Goal: Task Accomplishment & Management: Use online tool/utility

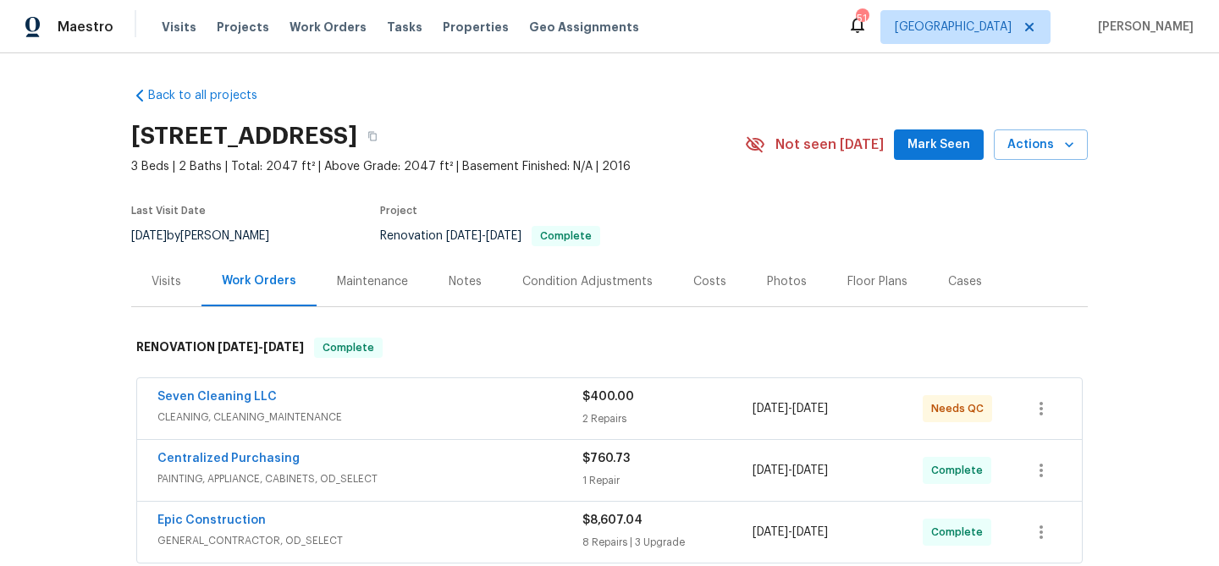
click at [457, 276] on div "Notes" at bounding box center [465, 281] width 33 height 17
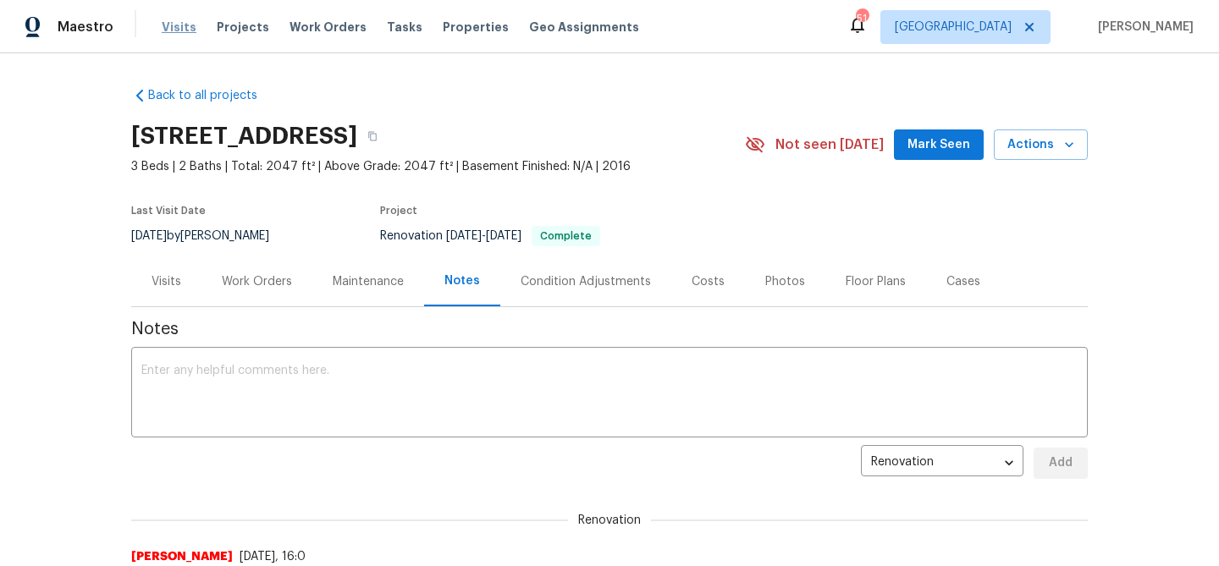
click at [173, 34] on span "Visits" at bounding box center [179, 27] width 35 height 17
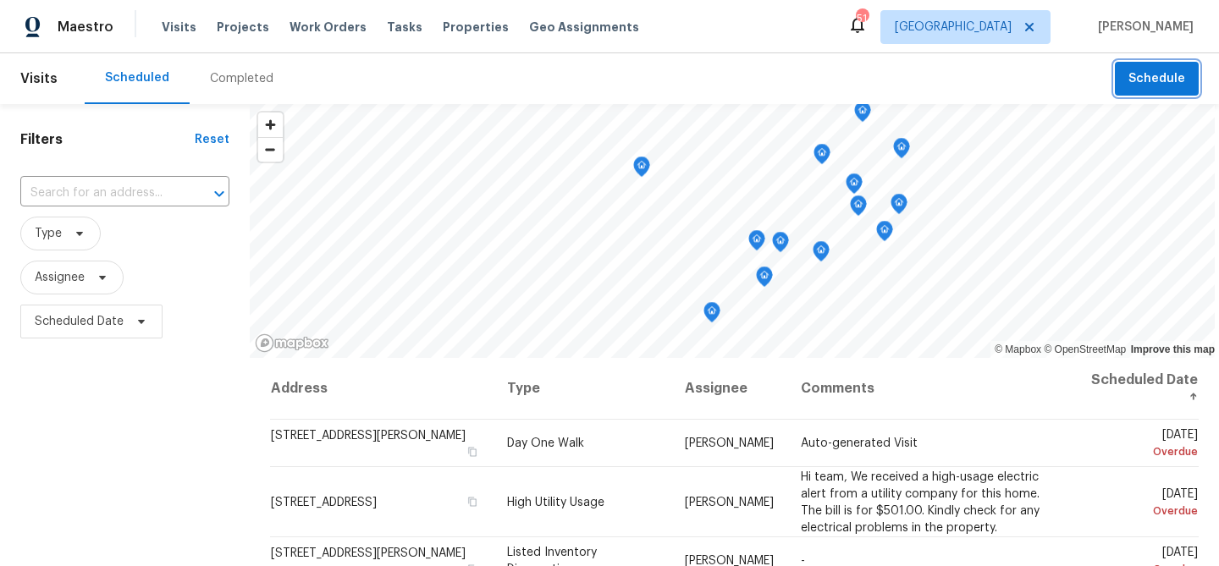
click at [1128, 67] on button "Schedule" at bounding box center [1157, 79] width 84 height 35
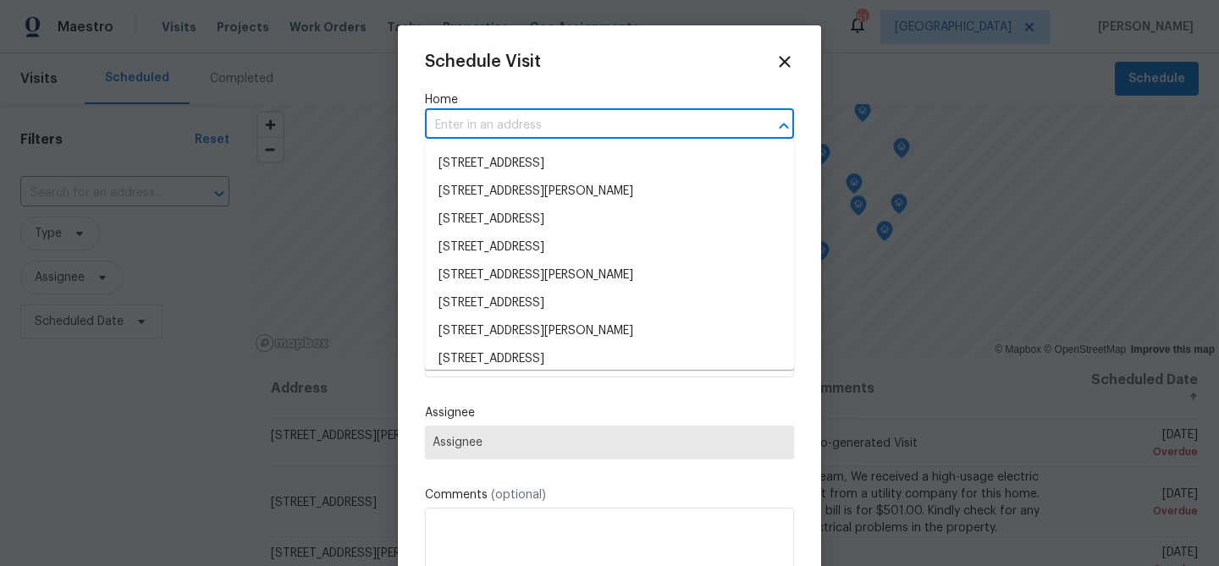
click at [466, 123] on input "text" at bounding box center [586, 126] width 322 height 26
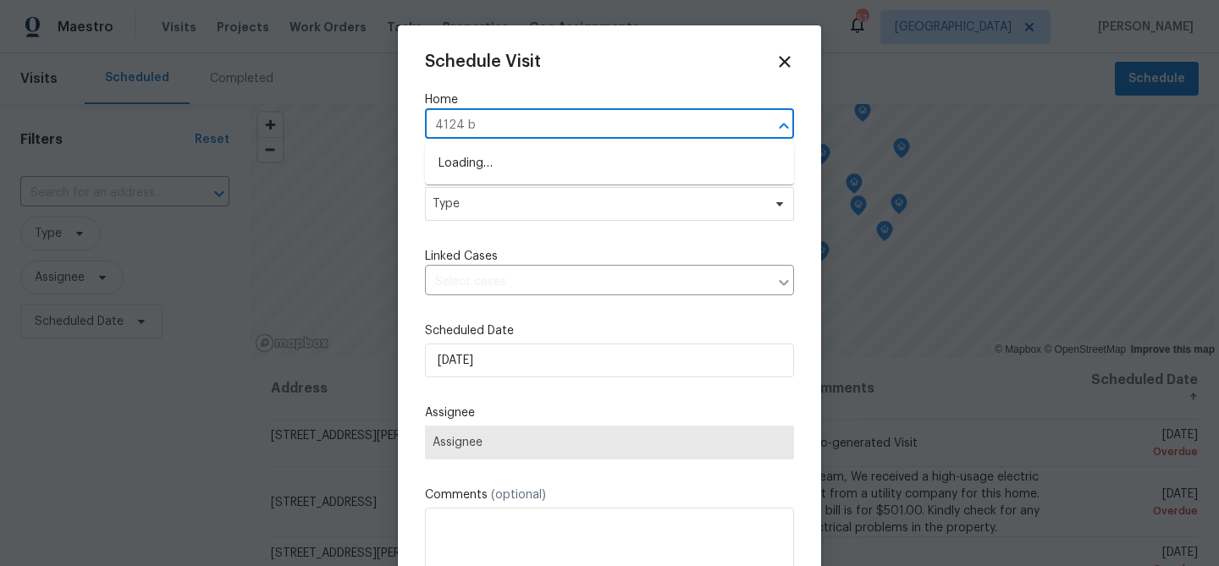
type input "4124 br"
click at [481, 161] on li "4124 Bridle Path Ln, Sanger, TX 76266" at bounding box center [609, 164] width 369 height 28
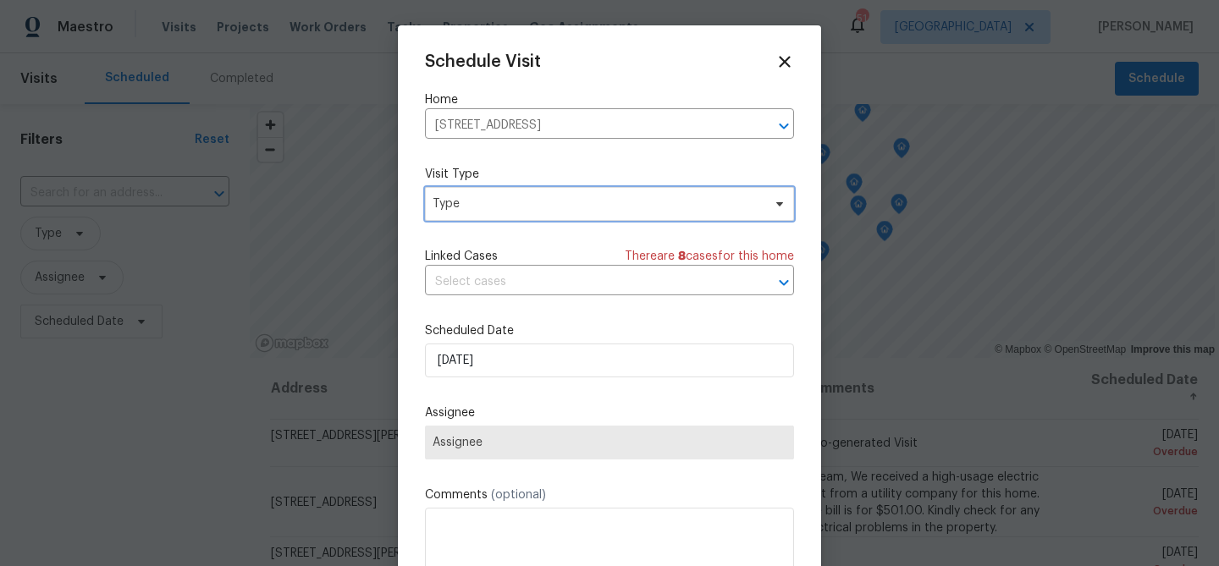
click at [480, 195] on span "Type" at bounding box center [609, 204] width 369 height 34
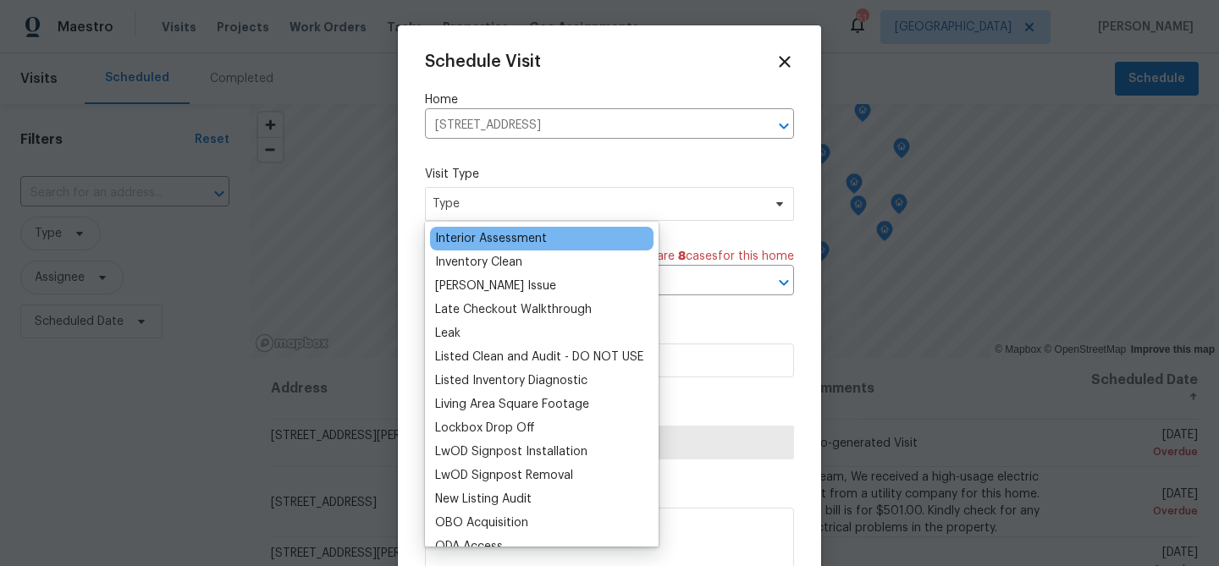
scroll to position [690, 0]
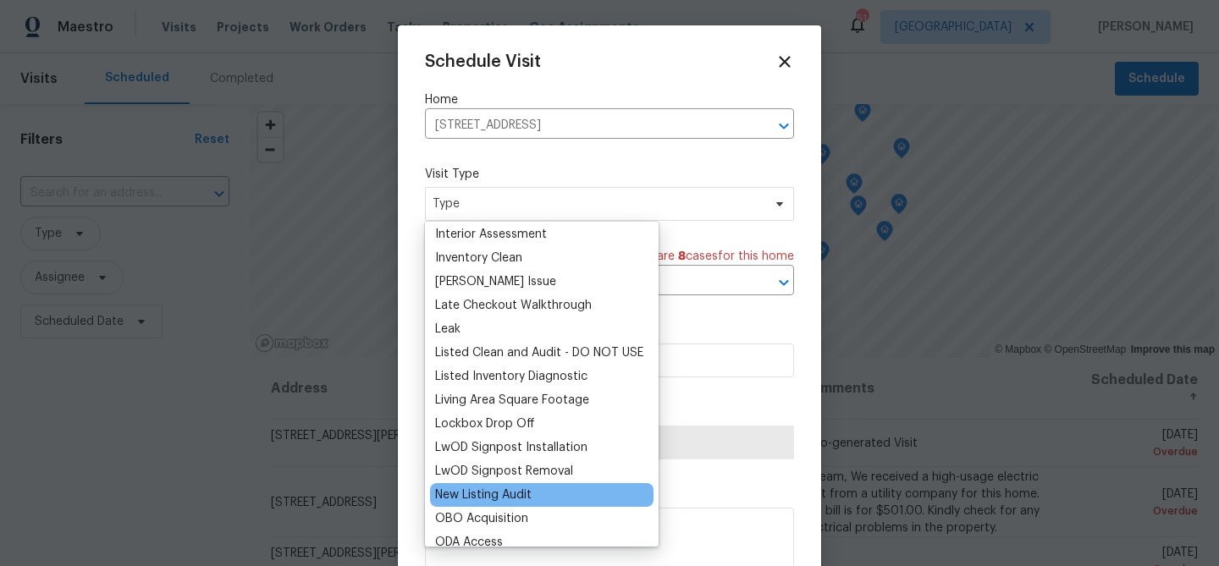
click at [501, 488] on div "New Listing Audit" at bounding box center [483, 495] width 96 height 17
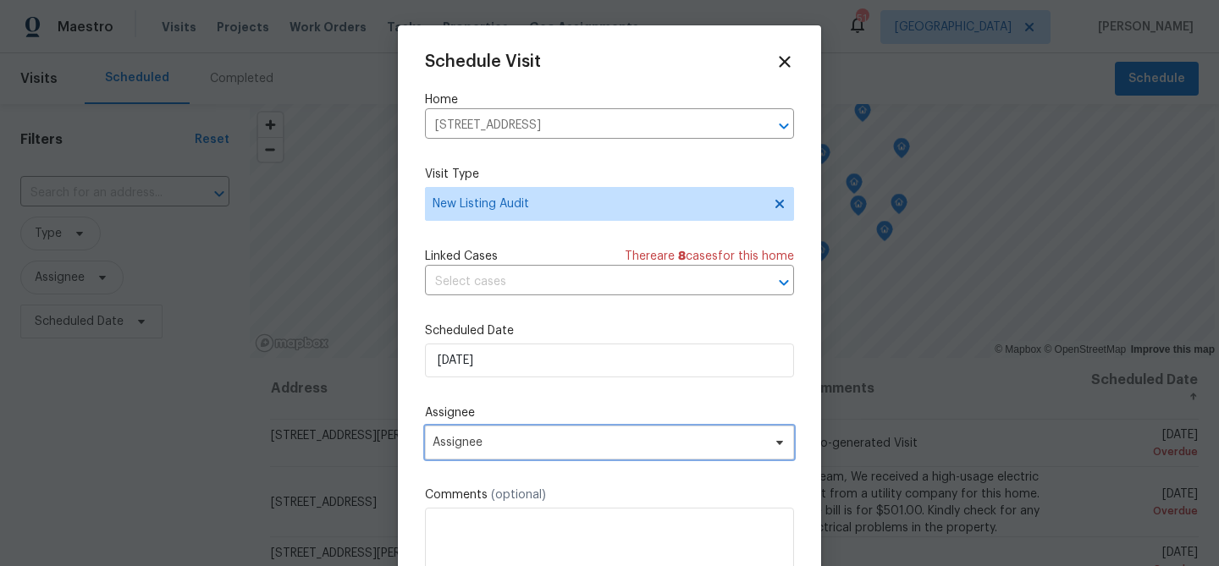
click at [526, 446] on span "Assignee" at bounding box center [599, 443] width 332 height 14
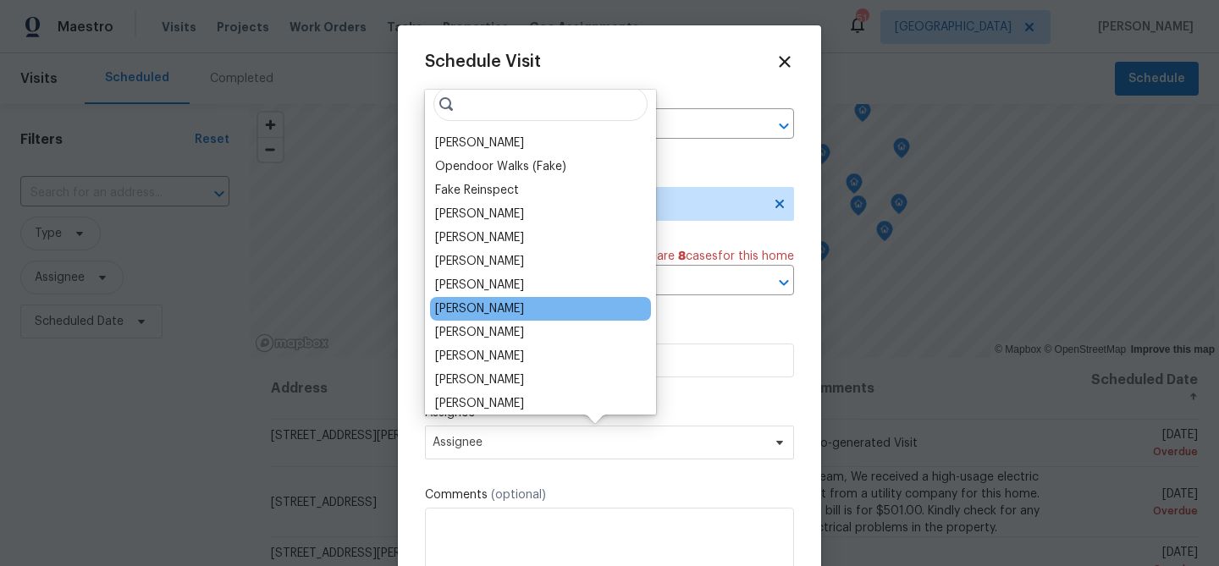
scroll to position [0, 0]
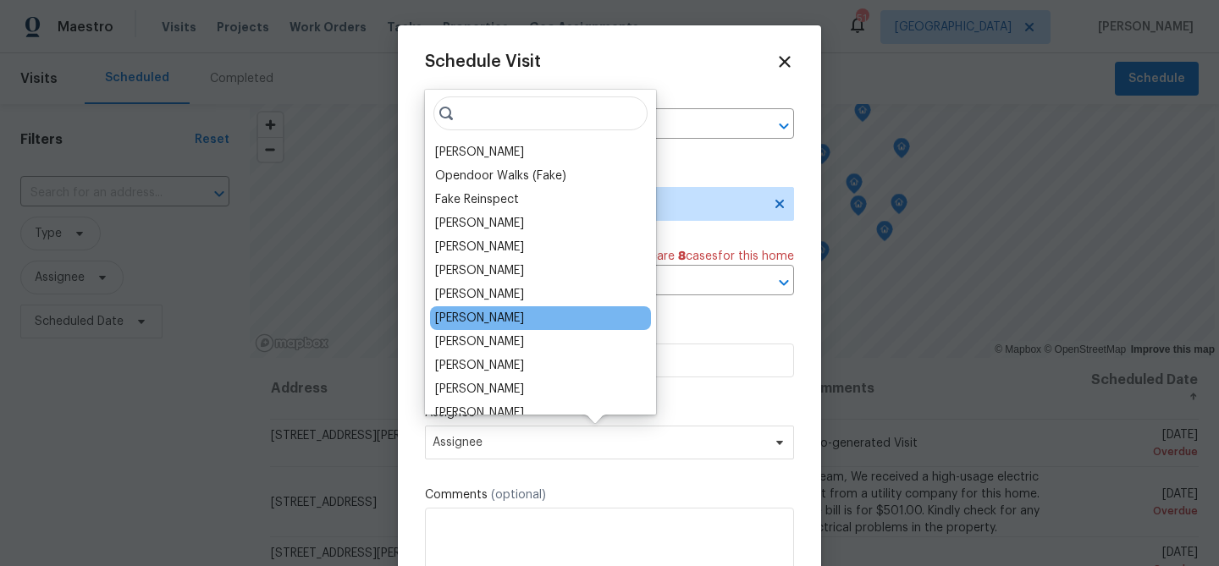
click at [499, 311] on div "Nick Balli" at bounding box center [540, 318] width 221 height 24
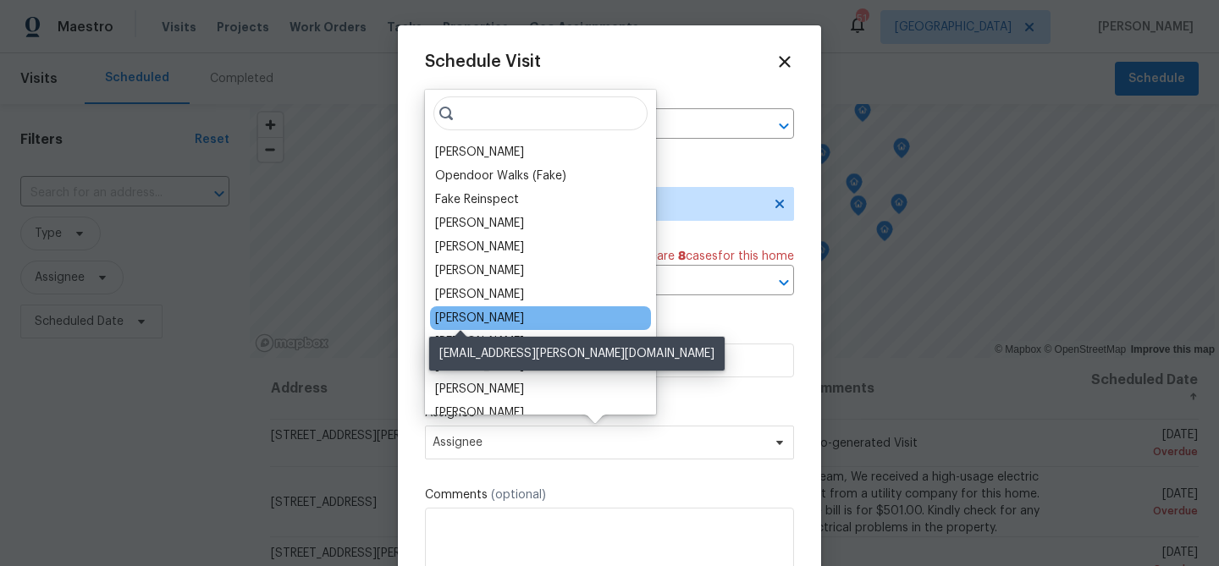
click at [482, 312] on div "Nick Balli" at bounding box center [479, 318] width 89 height 17
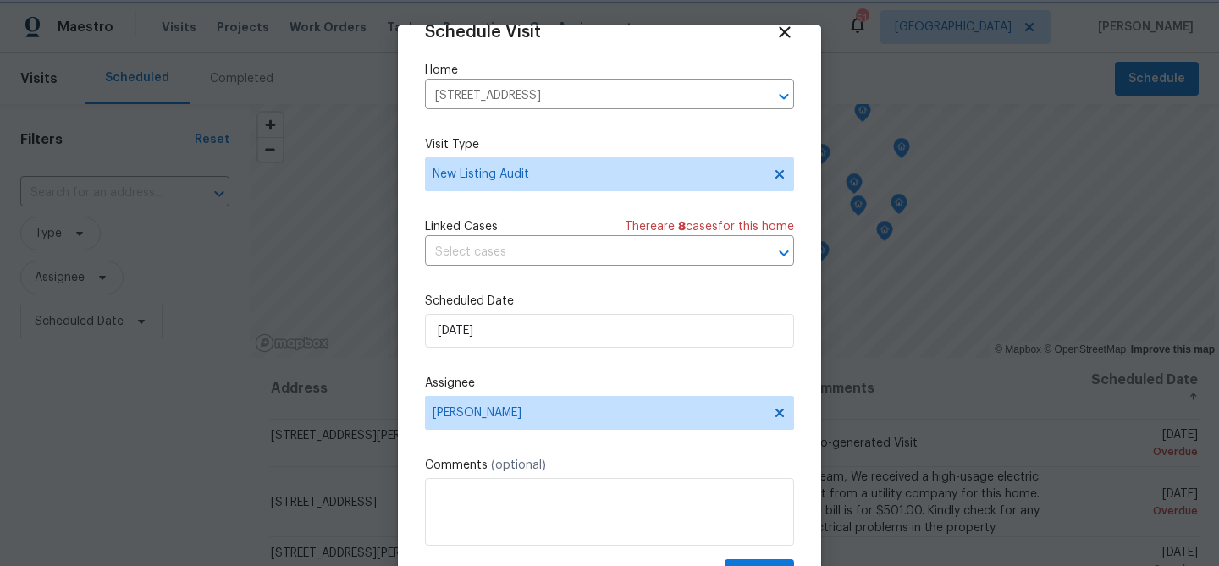
scroll to position [77, 0]
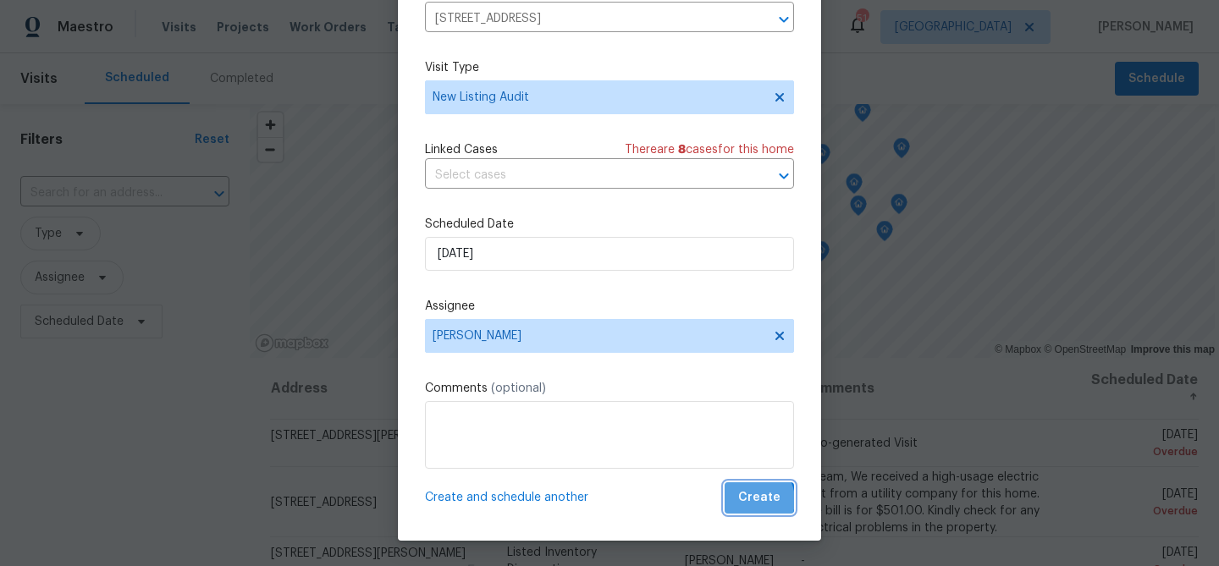
click at [755, 500] on span "Create" at bounding box center [759, 498] width 42 height 21
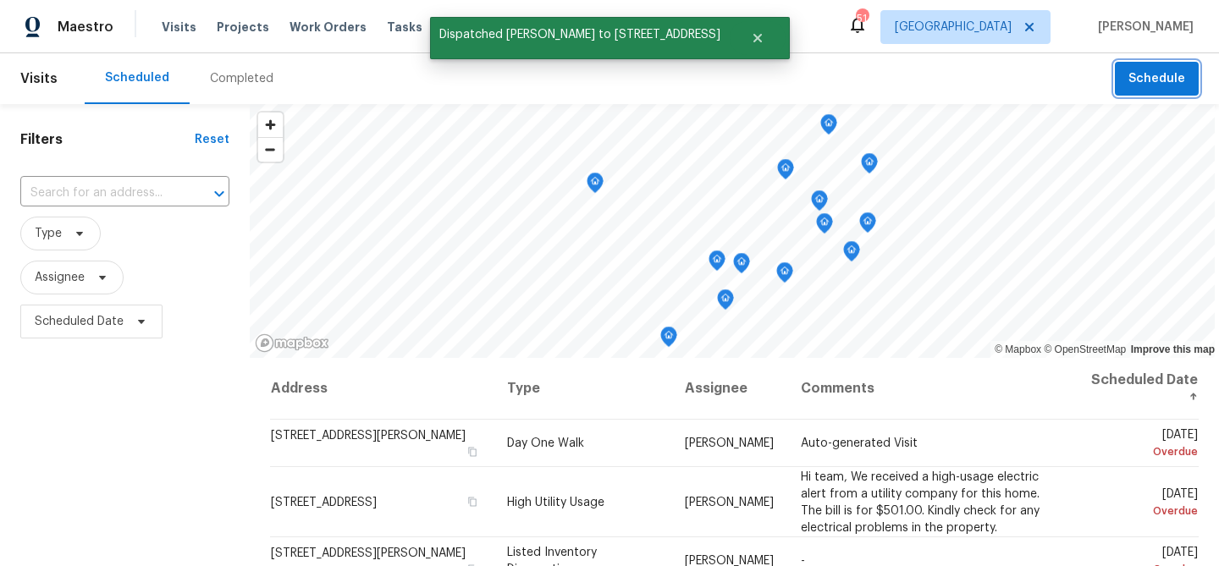
scroll to position [0, 0]
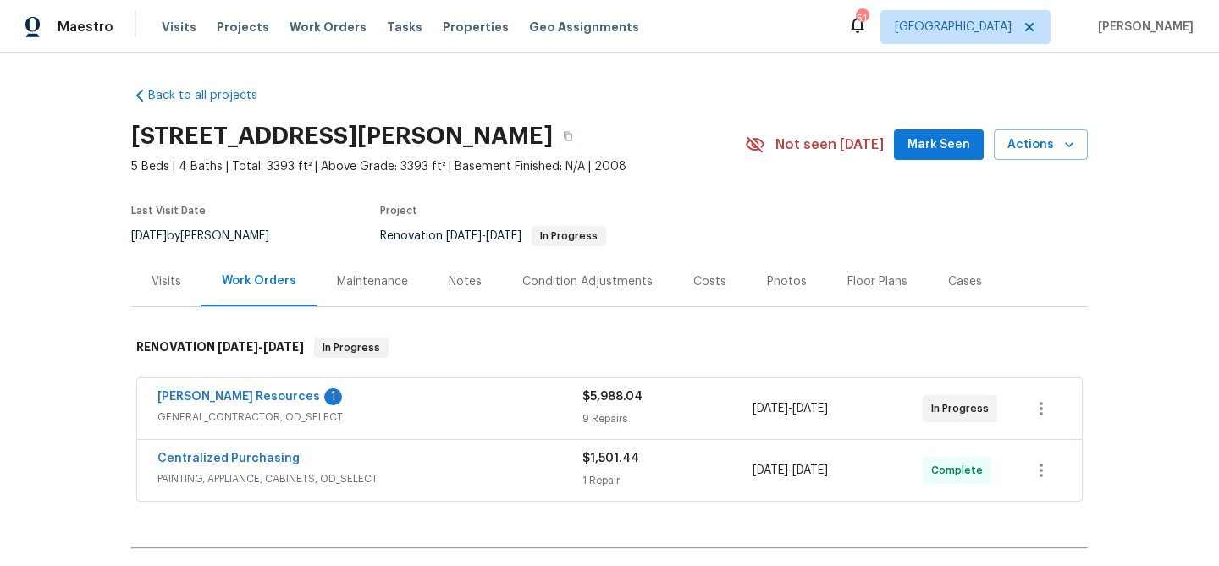
click at [457, 285] on div "Notes" at bounding box center [465, 281] width 33 height 17
